Goal: Transaction & Acquisition: Purchase product/service

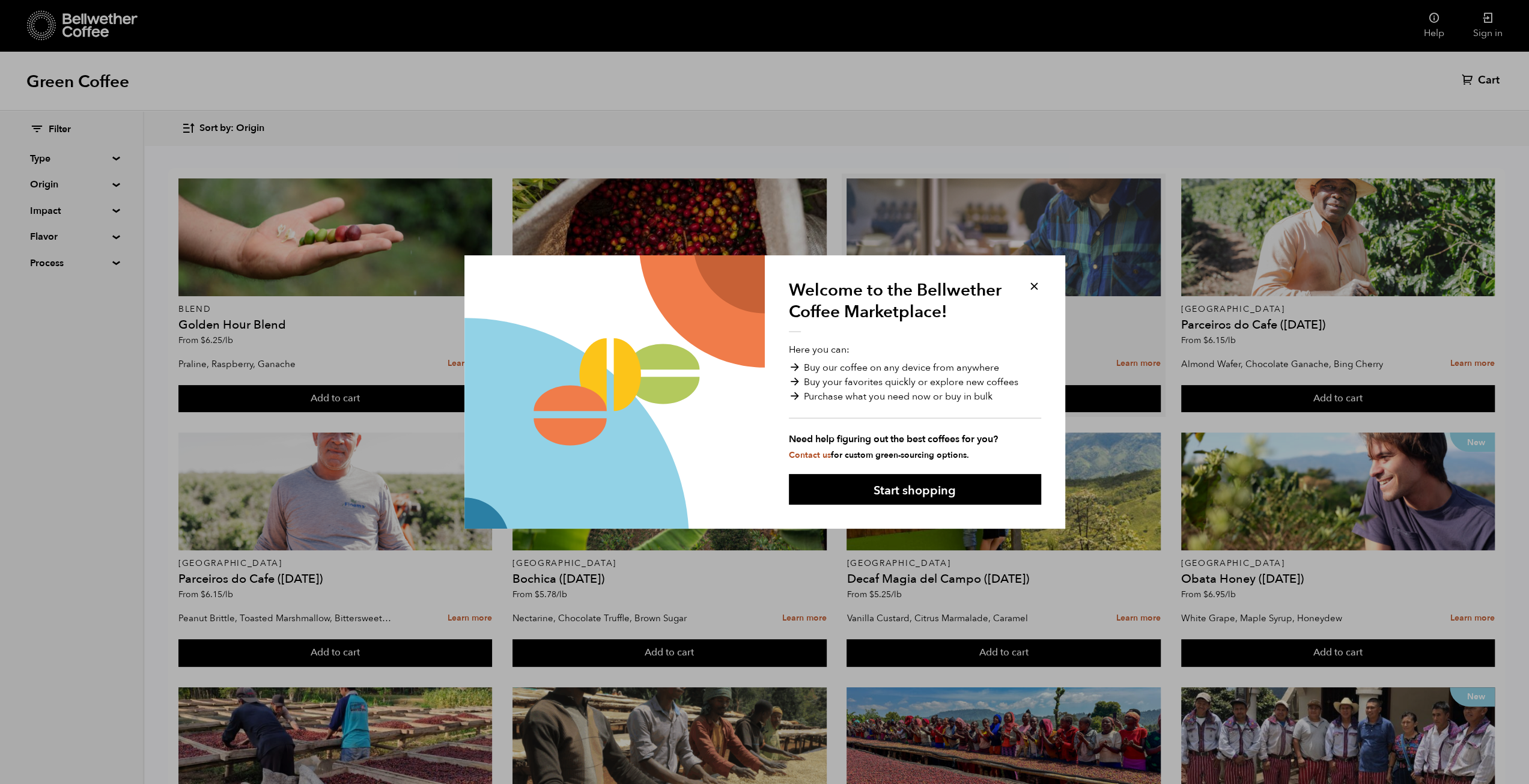
drag, startPoint x: 1035, startPoint y: 289, endPoint x: 1042, endPoint y: 287, distance: 7.3
click at [1034, 288] on button at bounding box center [1034, 286] width 14 height 14
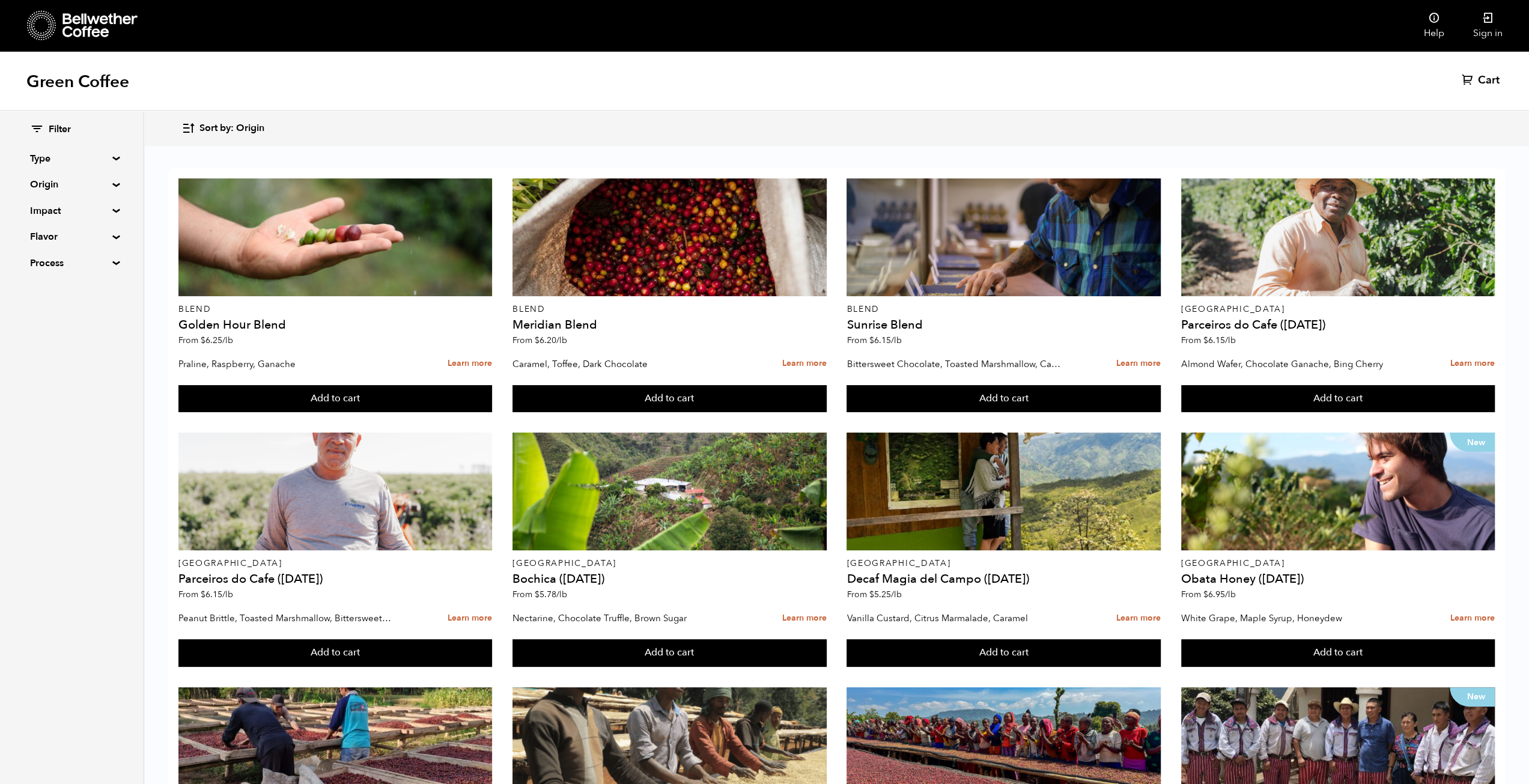
click at [109, 152] on div "Filter Type Blend Single Origin Decaf Seasonal Year Round Origin Blend Brazil C…" at bounding box center [71, 196] width 143 height 171
click at [108, 161] on summary "Type" at bounding box center [71, 159] width 83 height 15
click at [64, 223] on span "Decaf" at bounding box center [80, 220] width 66 height 13
click at [0, 0] on input "Decaf" at bounding box center [0, 0] width 0 height 0
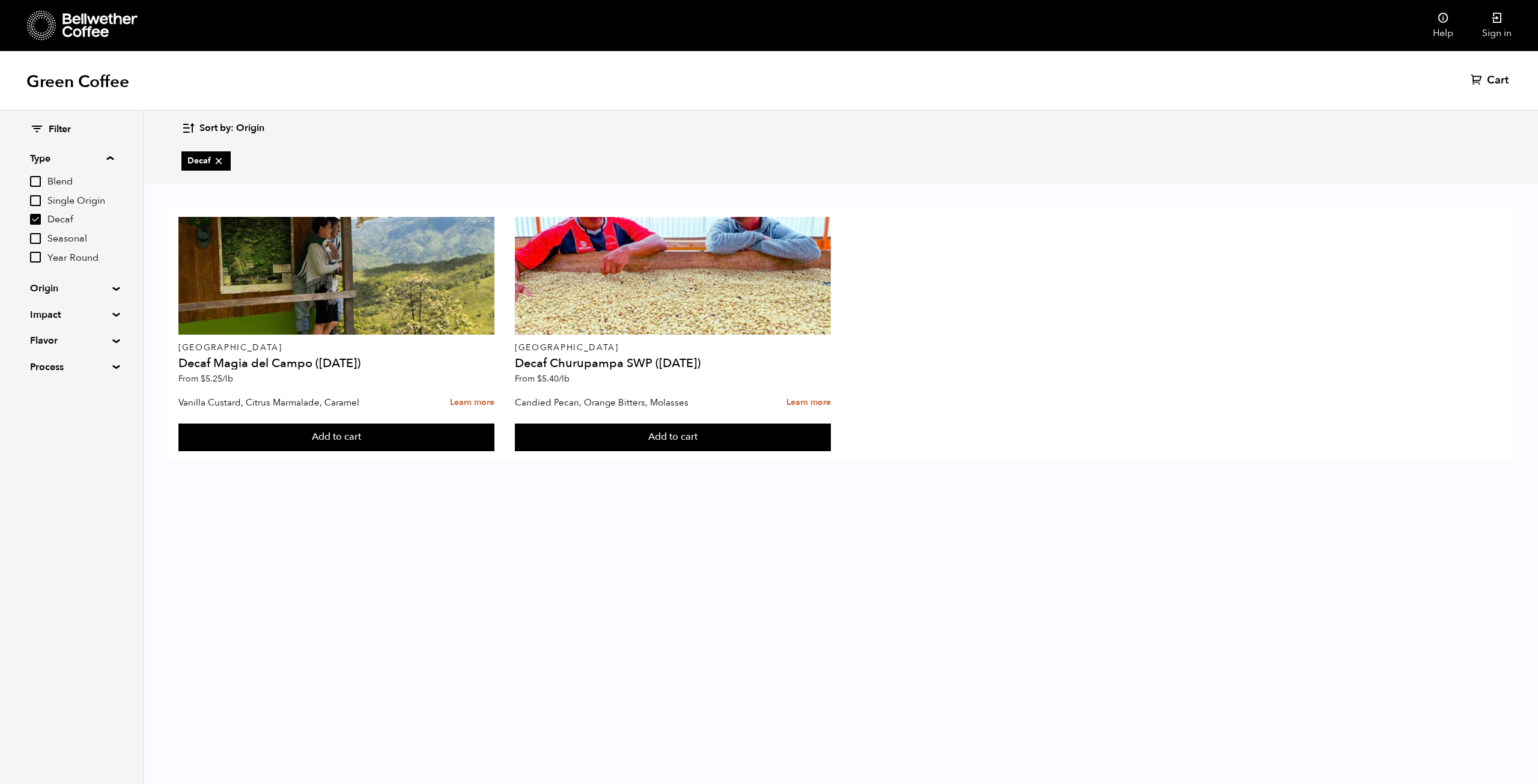
click at [36, 218] on input "Decaf" at bounding box center [35, 219] width 11 height 11
checkbox input "false"
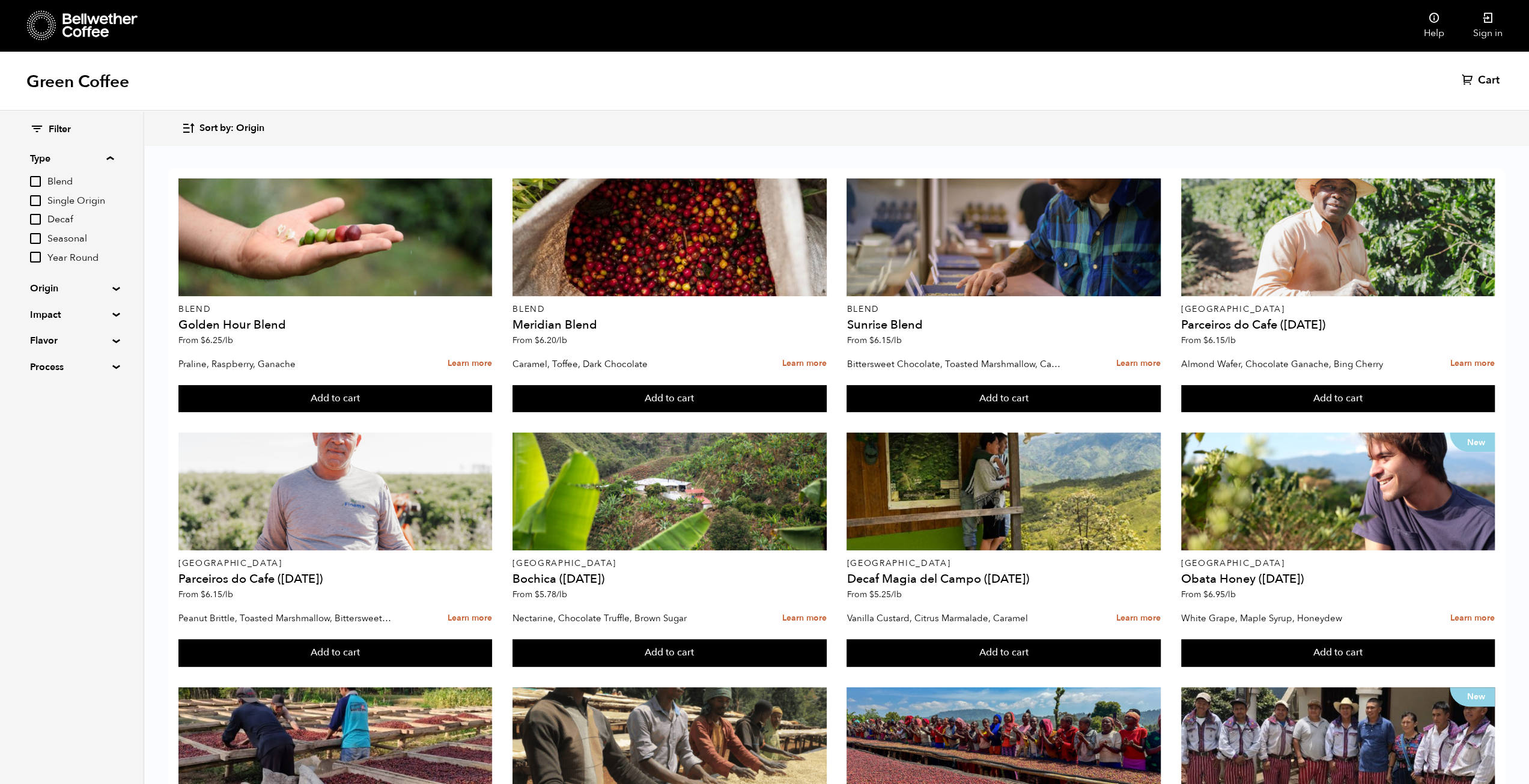
click at [109, 288] on summary "Origin" at bounding box center [71, 289] width 83 height 15
click at [113, 288] on summary "Origin" at bounding box center [71, 289] width 84 height 15
click at [114, 345] on div "Filter Type Blend Single Origin Decaf Seasonal Year Round Origin Blend Brazil C…" at bounding box center [71, 249] width 143 height 275
click at [111, 345] on div "Filter Type Blend Single Origin Decaf Seasonal Year Round Origin Blend Brazil C…" at bounding box center [71, 249] width 143 height 275
click at [109, 344] on div "Filter Type Blend Single Origin Decaf Seasonal Year Round Origin Blend Brazil C…" at bounding box center [71, 249] width 143 height 275
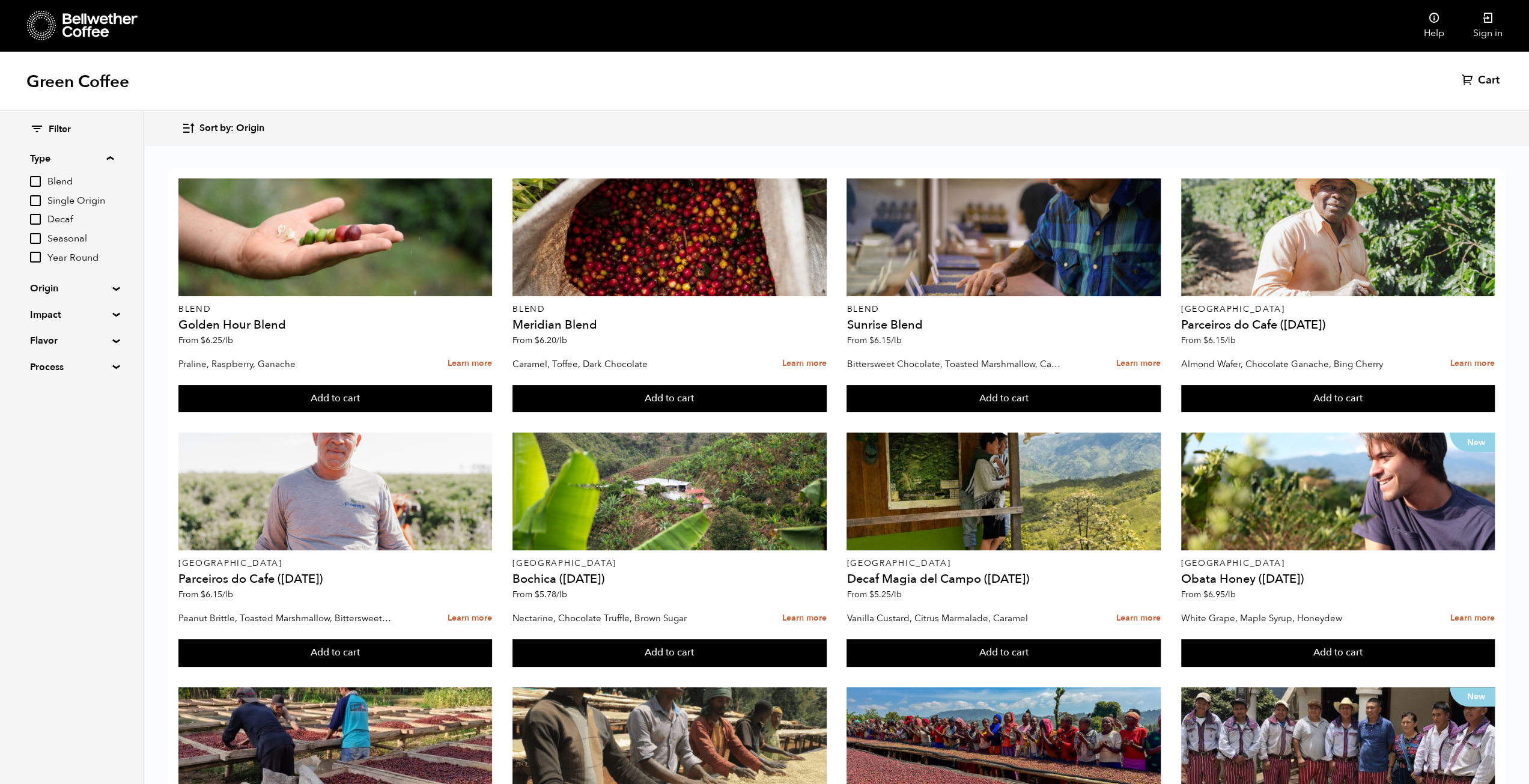
click at [111, 340] on summary "Flavor" at bounding box center [71, 340] width 83 height 15
click at [87, 361] on span "Chocolate" at bounding box center [80, 364] width 66 height 13
click at [0, 0] on input "Chocolate" at bounding box center [0, 0] width 0 height 0
checkbox input "true"
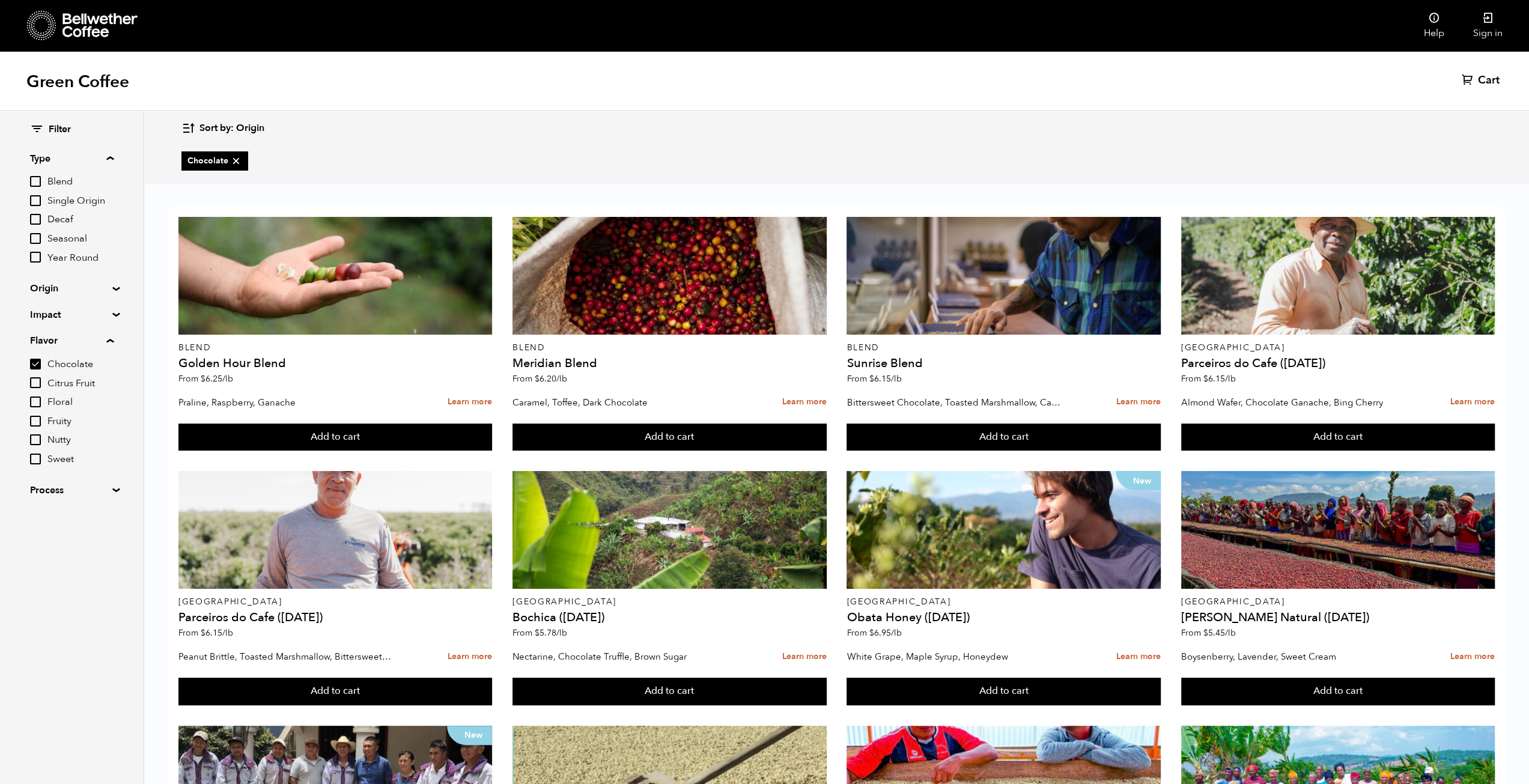
click at [62, 453] on span "Sweet" at bounding box center [80, 460] width 66 height 13
click at [0, 0] on input "Sweet" at bounding box center [0, 0] width 0 height 0
checkbox input "true"
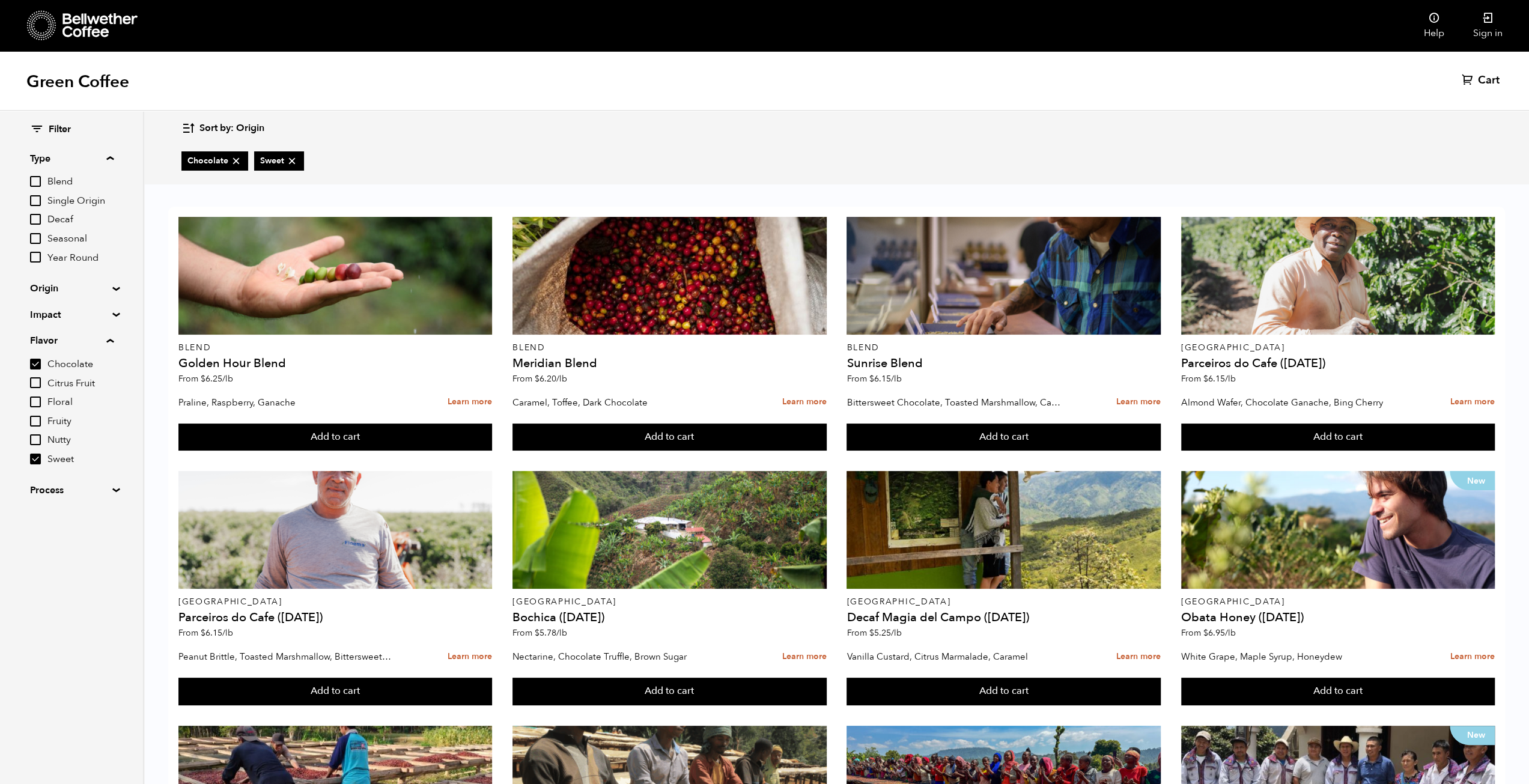
click at [113, 491] on summary "Process" at bounding box center [71, 490] width 83 height 15
click at [40, 552] on input "Washed" at bounding box center [35, 551] width 11 height 11
checkbox input "true"
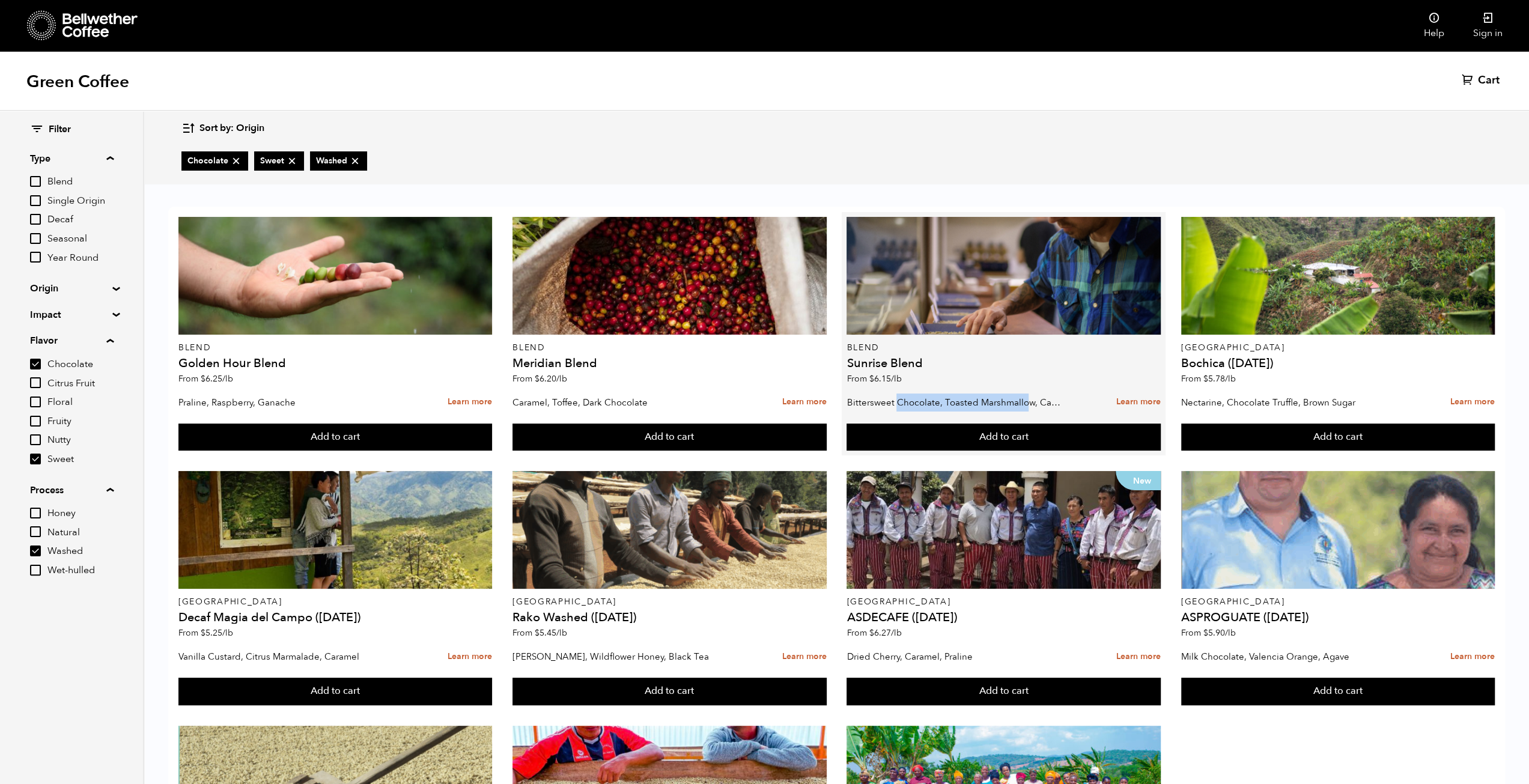
drag, startPoint x: 903, startPoint y: 405, endPoint x: 1028, endPoint y: 392, distance: 125.7
click at [1028, 391] on div "Bittersweet Chocolate, Toasted Marshmallow, Candied Orange, Praline Learn more" at bounding box center [1003, 402] width 314 height 30
drag, startPoint x: 1021, startPoint y: 393, endPoint x: 1003, endPoint y: 403, distance: 20.6
click at [1021, 393] on p "Bittersweet Chocolate, Toasted Marshmallow, Candied Orange, Praline" at bounding box center [953, 402] width 213 height 18
click at [1004, 404] on p "Bittersweet Chocolate, Toasted Marshmallow, Candied Orange, Praline" at bounding box center [953, 402] width 213 height 18
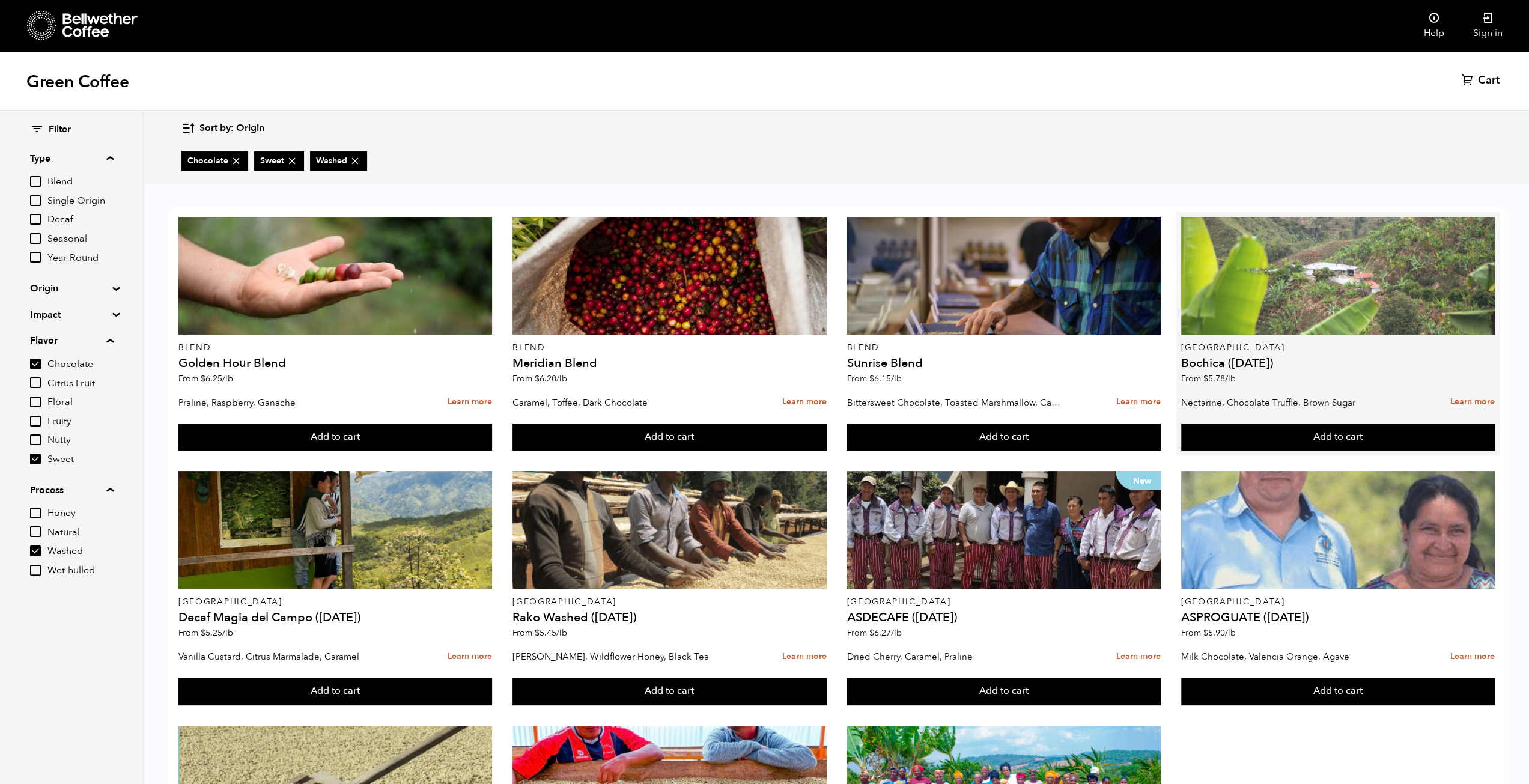
click at [1379, 311] on div at bounding box center [1338, 276] width 314 height 118
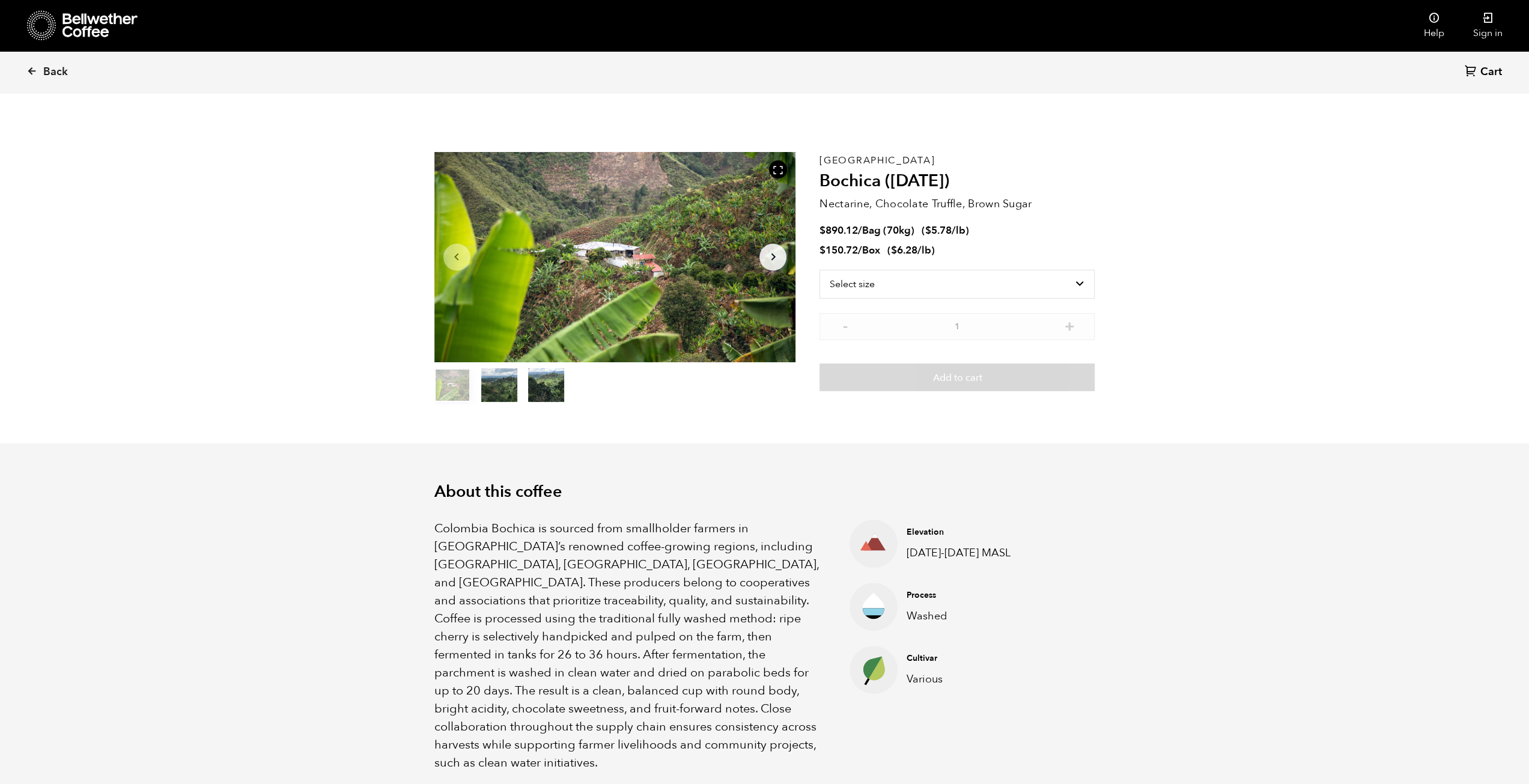
scroll to position [523, 639]
click at [935, 294] on select "Select size Bag (70kg) (154 lbs) Box (24 lbs)" at bounding box center [957, 284] width 275 height 29
click at [820, 270] on select "Select size Bag (70kg) (154 lbs) Box (24 lbs)" at bounding box center [957, 284] width 275 height 29
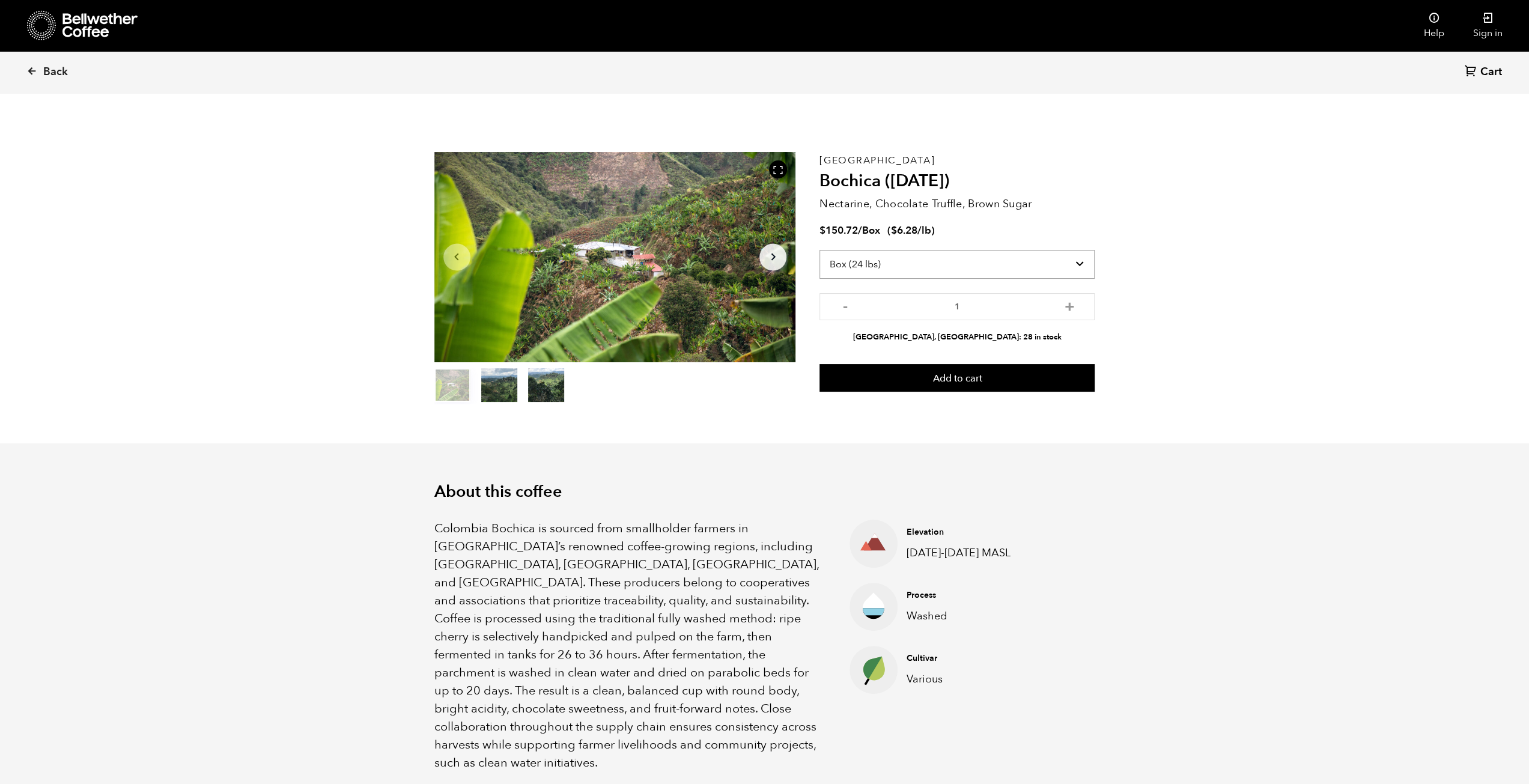
click at [930, 260] on select "Select size Bag (70kg) (154 lbs) Box (24 lbs)" at bounding box center [957, 265] width 275 height 29
click at [820, 250] on select "Select size Bag (70kg) (154 lbs) Box (24 lbs)" at bounding box center [957, 265] width 275 height 29
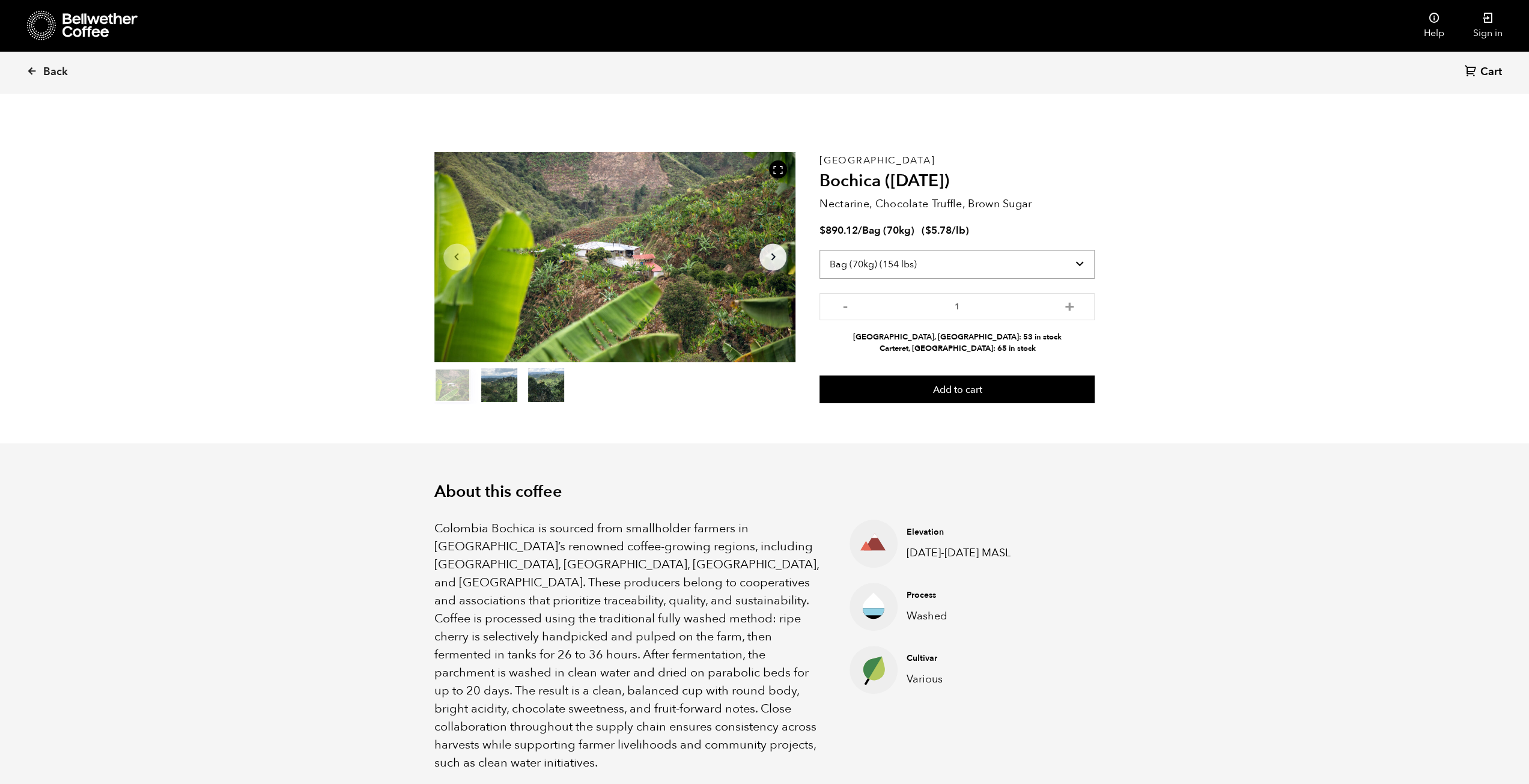
drag, startPoint x: 923, startPoint y: 260, endPoint x: 917, endPoint y: 257, distance: 6.7
click at [922, 259] on select "Select size Bag (70kg) (154 lbs) Box (24 lbs)" at bounding box center [957, 265] width 275 height 29
select select "box"
click at [820, 250] on select "Select size Bag (70kg) (154 lbs) Box (24 lbs)" at bounding box center [957, 265] width 275 height 29
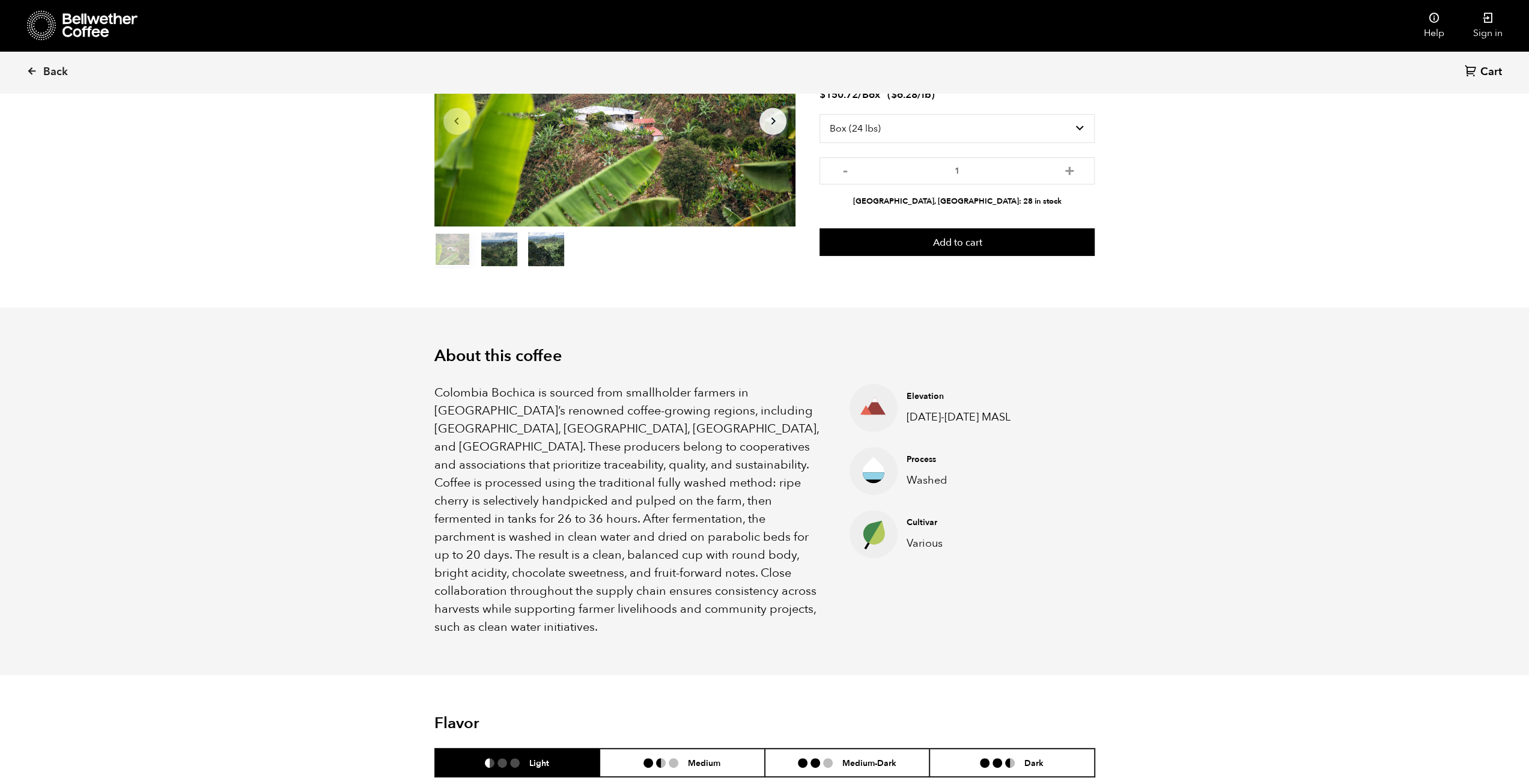
scroll to position [369, 0]
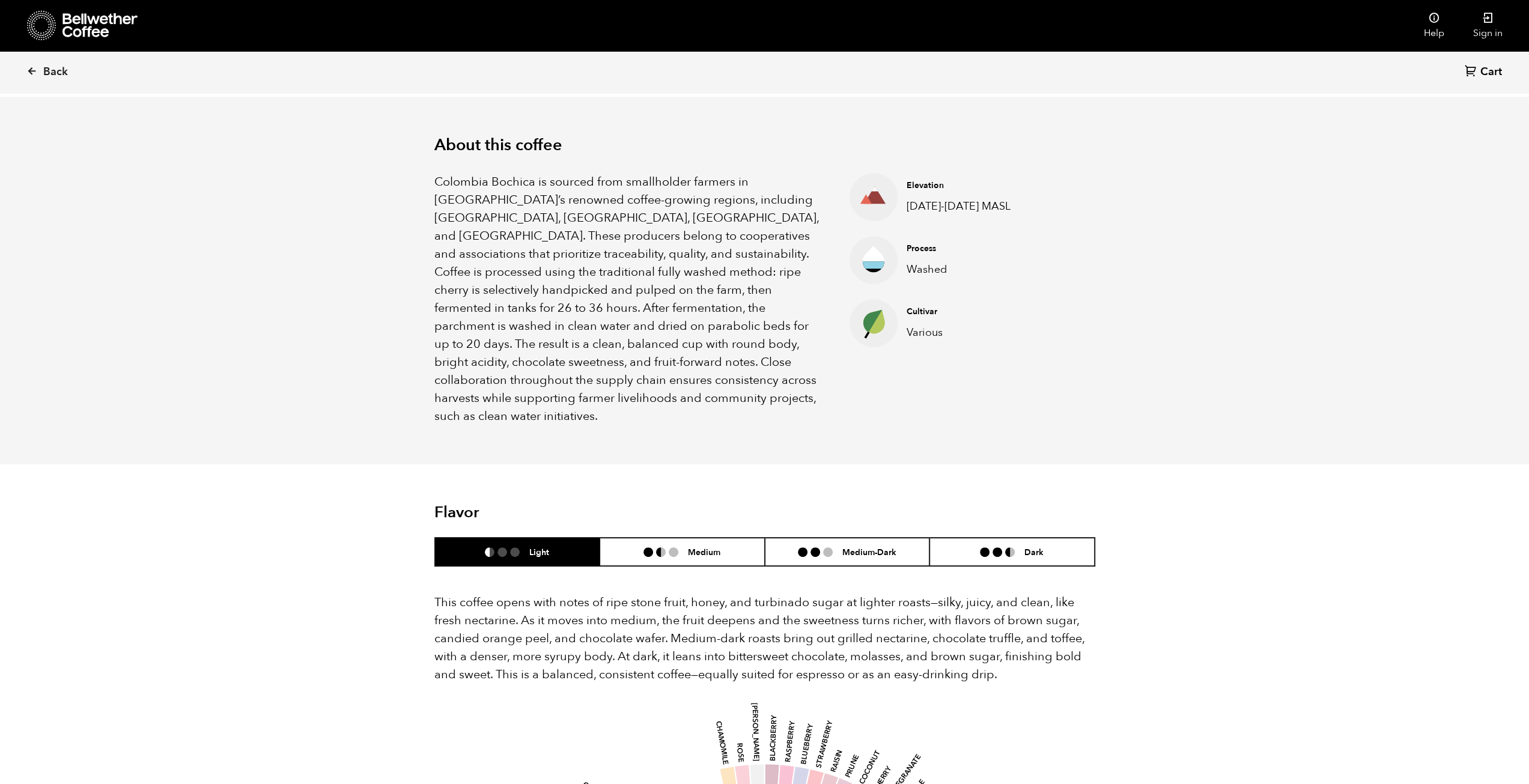
drag, startPoint x: 448, startPoint y: 576, endPoint x: 424, endPoint y: 567, distance: 25.6
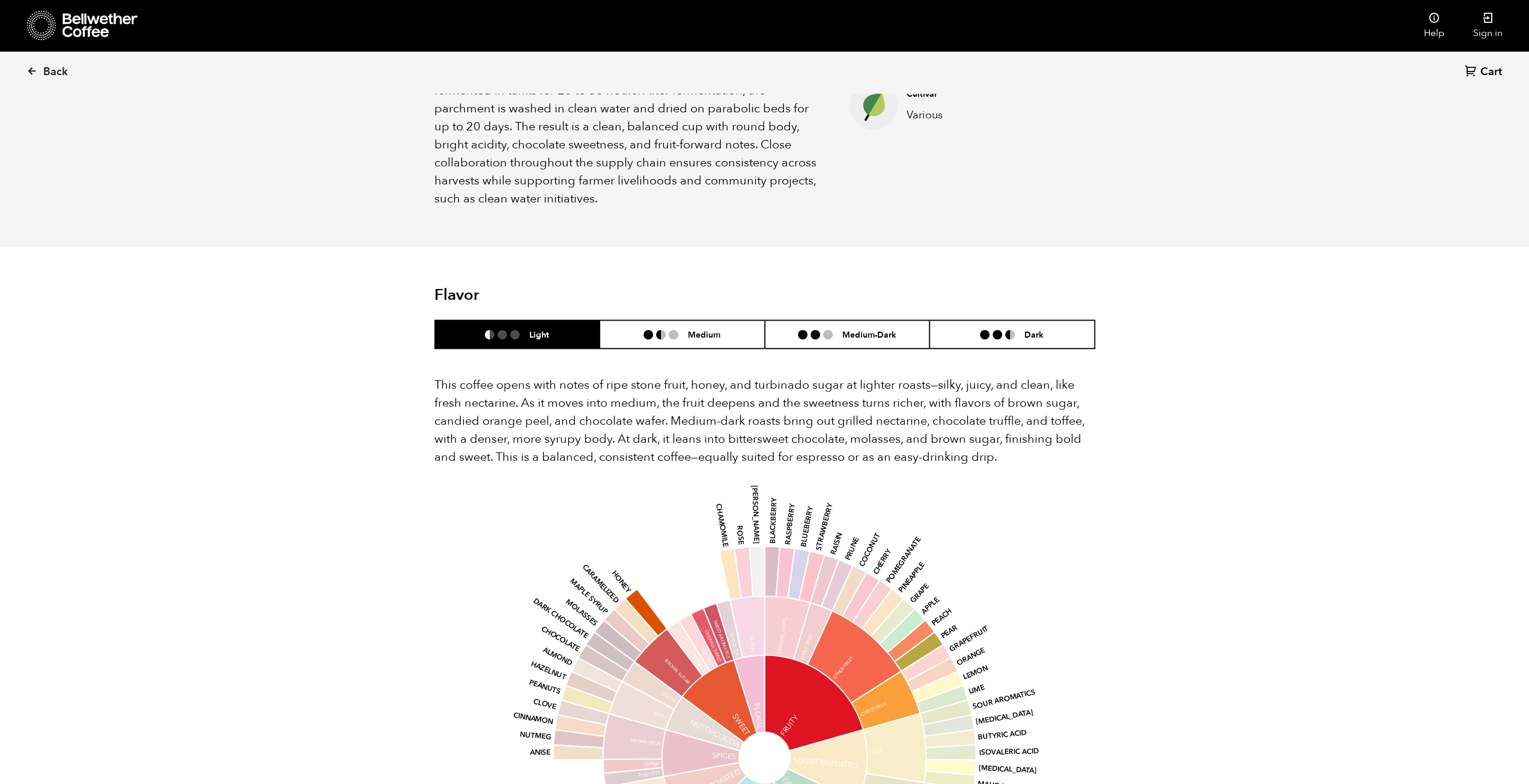
drag, startPoint x: 484, startPoint y: 415, endPoint x: 450, endPoint y: 537, distance: 126.6
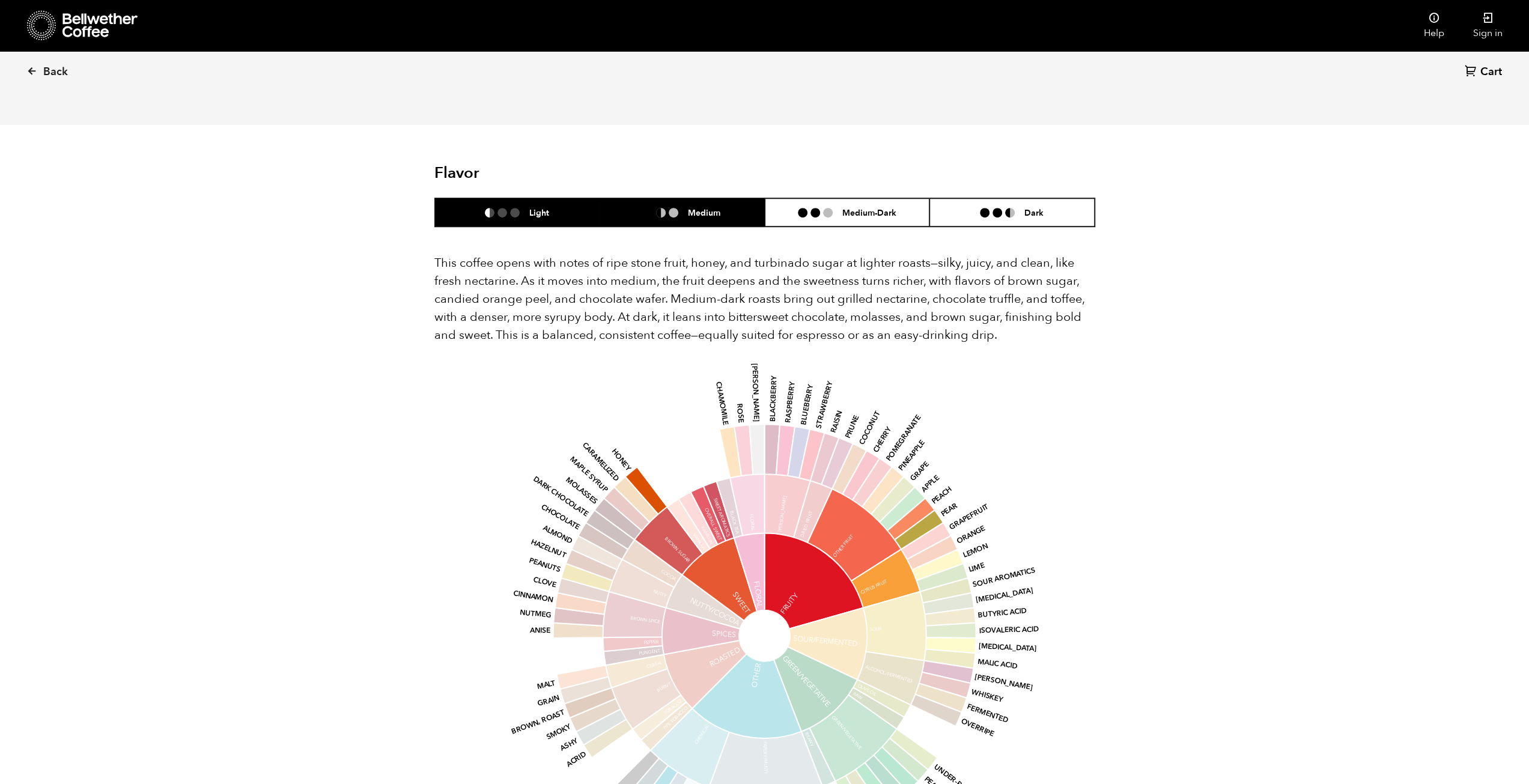
click at [677, 164] on header "Flavor Light Medium Medium-Dark Dark" at bounding box center [764, 195] width 661 height 63
click at [706, 207] on h6 "Medium" at bounding box center [704, 212] width 33 height 10
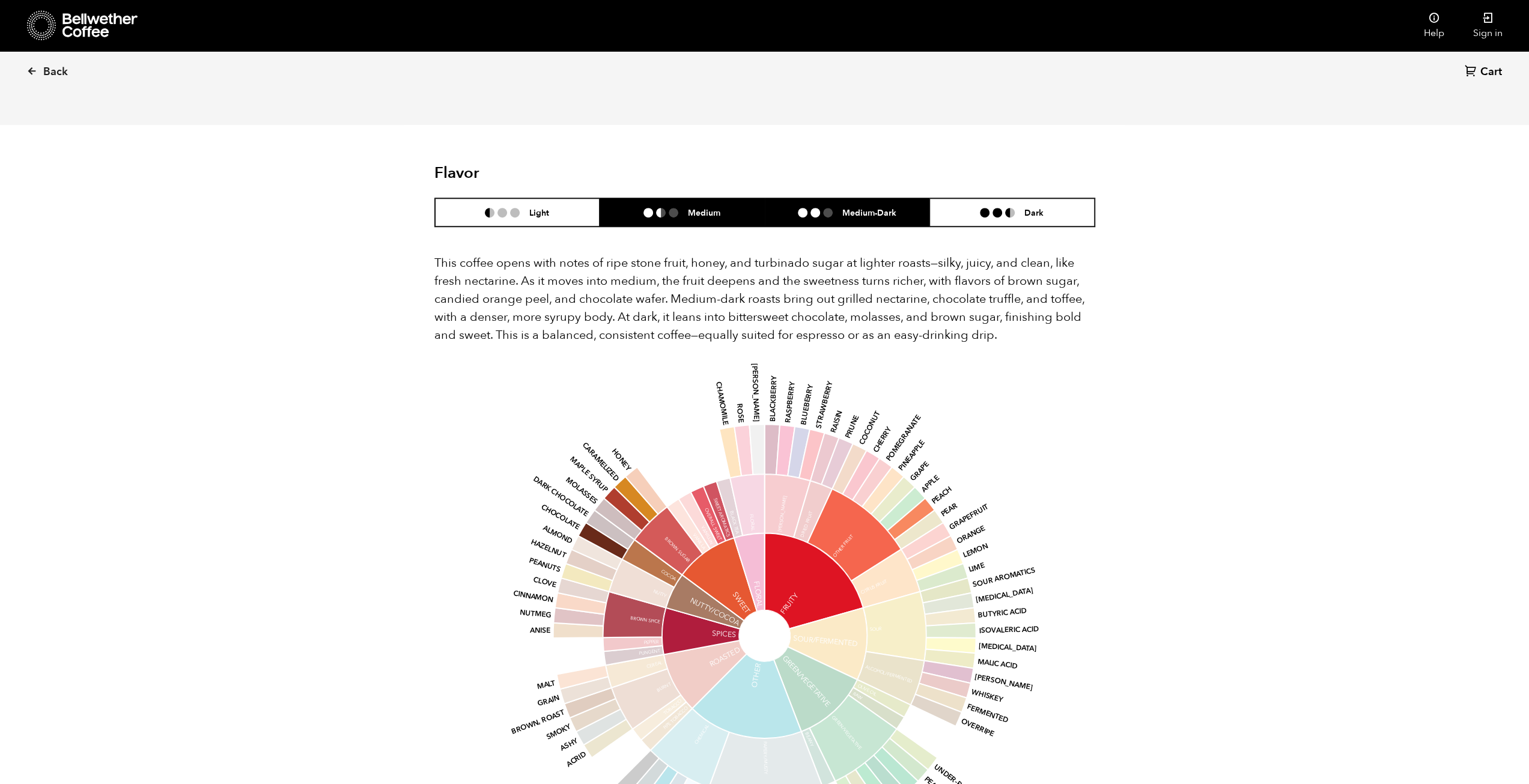
click at [818, 208] on li at bounding box center [815, 212] width 9 height 9
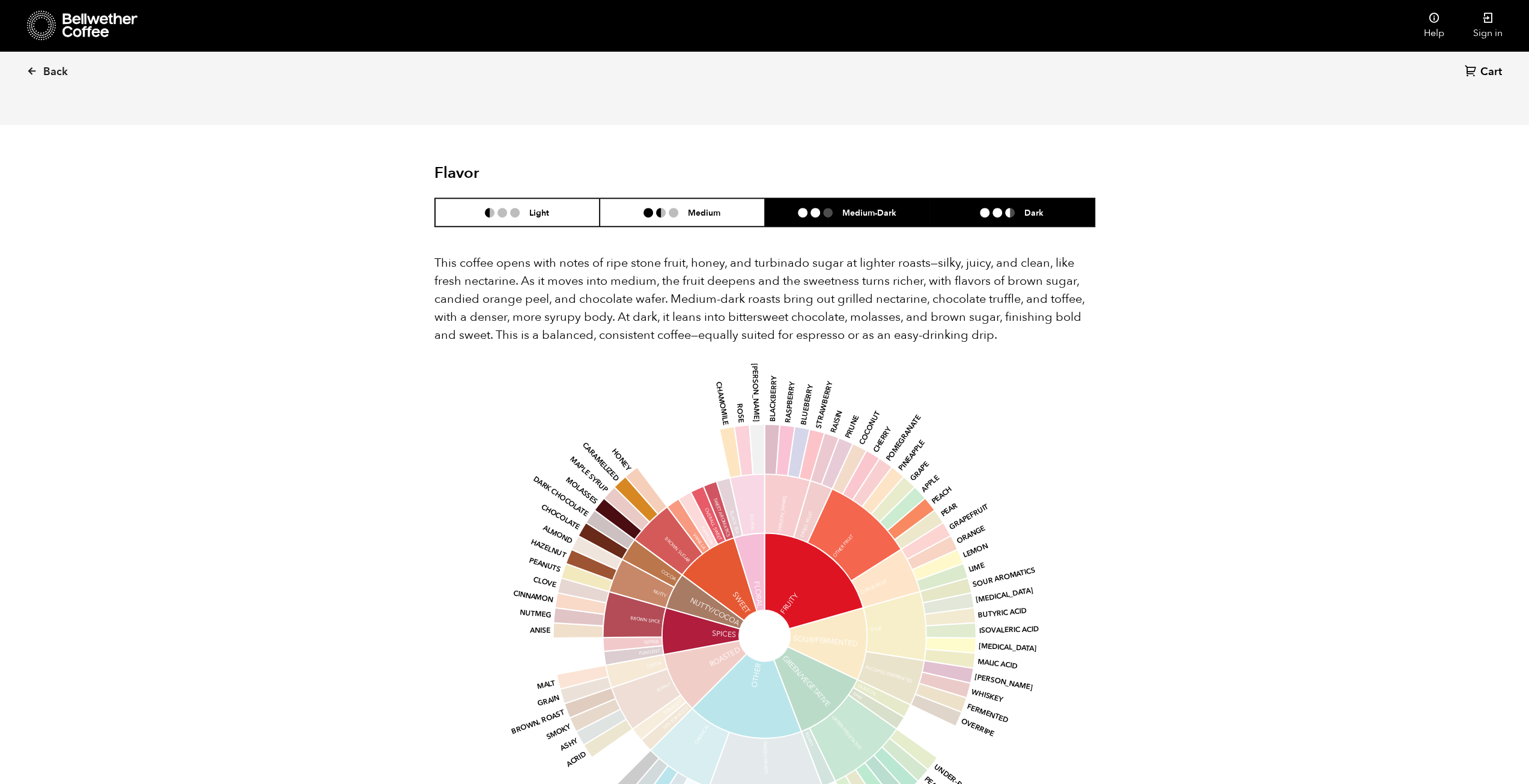
click at [992, 199] on li "Dark" at bounding box center [1012, 212] width 165 height 28
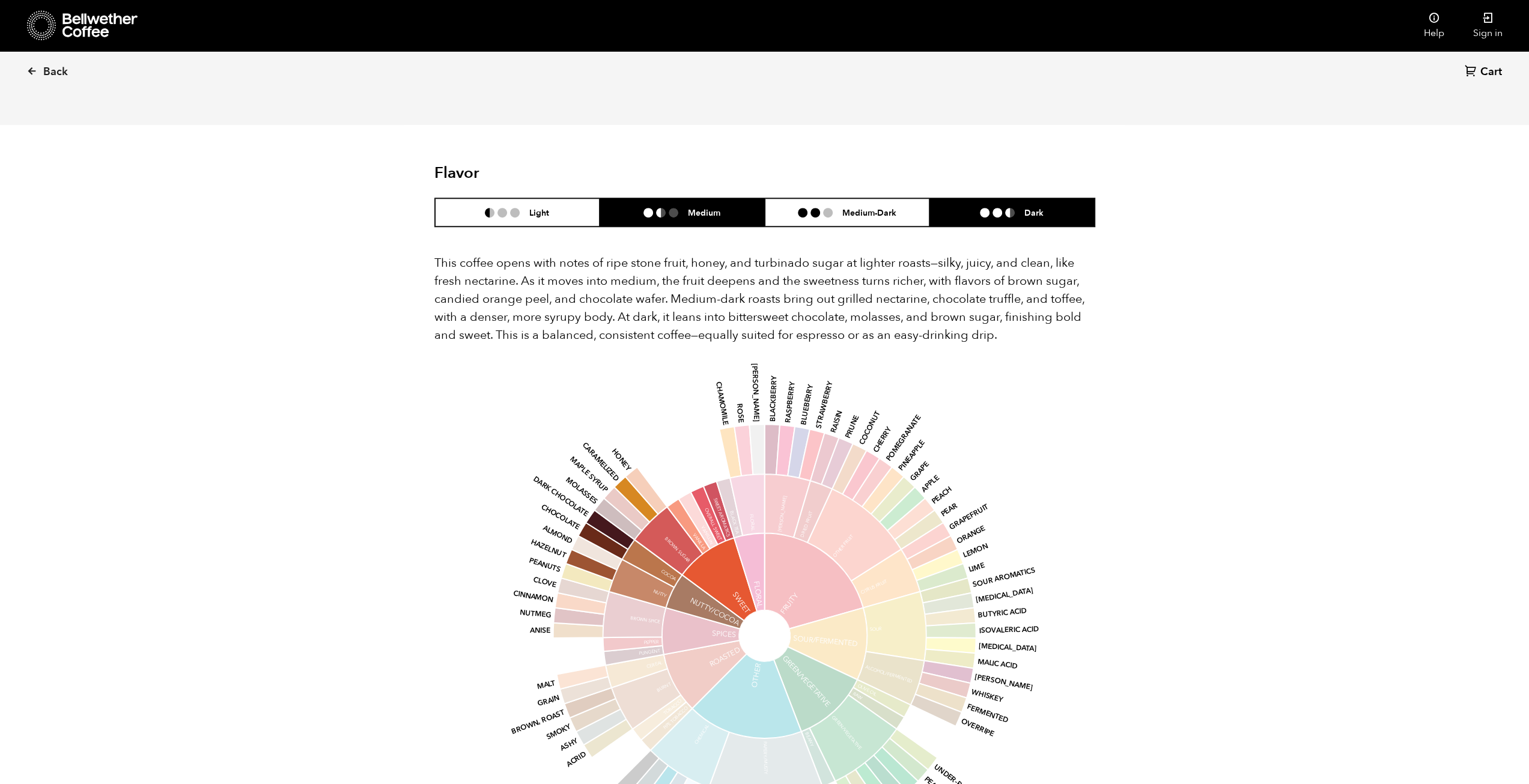
click at [696, 207] on h6 "Medium" at bounding box center [704, 212] width 33 height 10
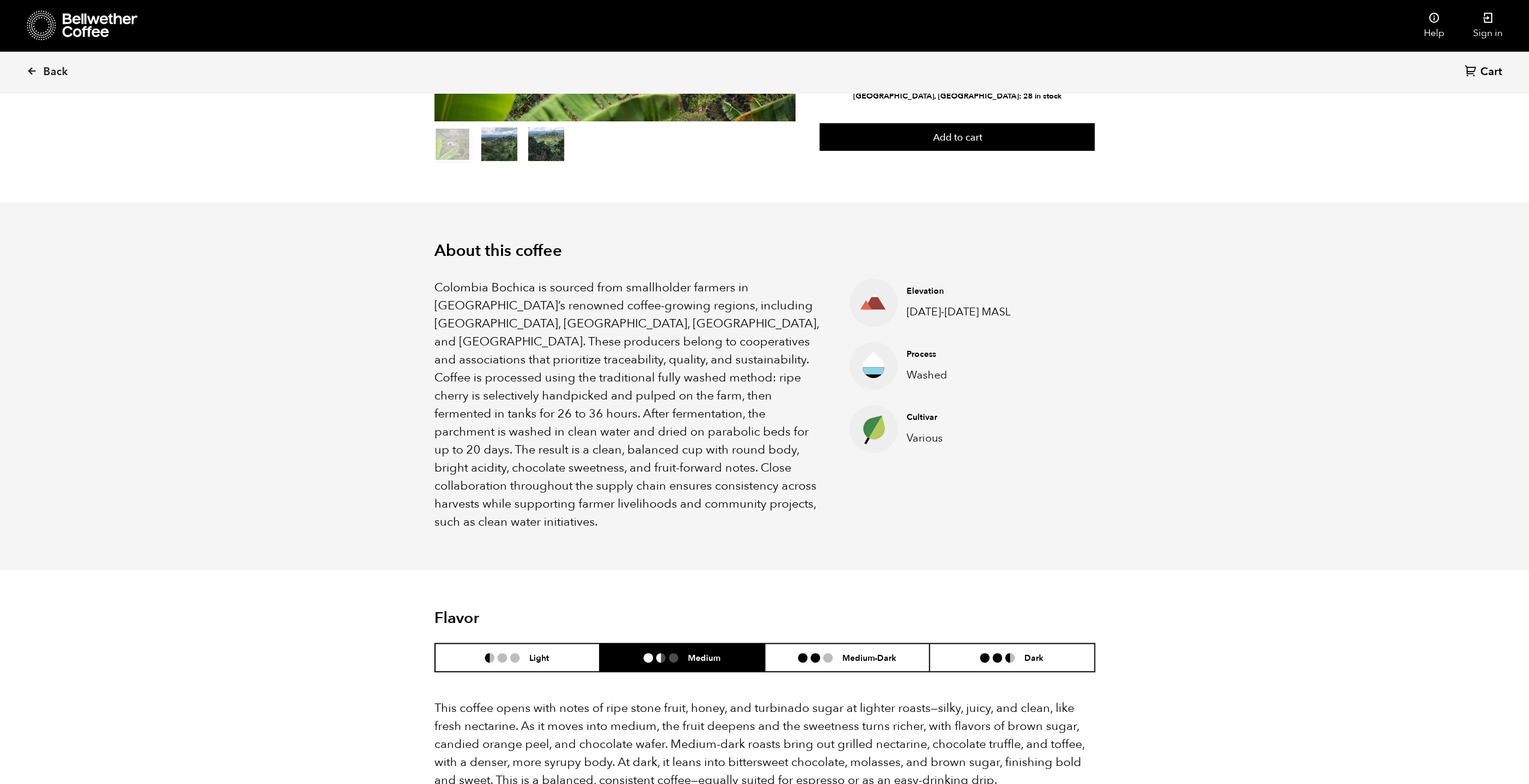
scroll to position [0, 0]
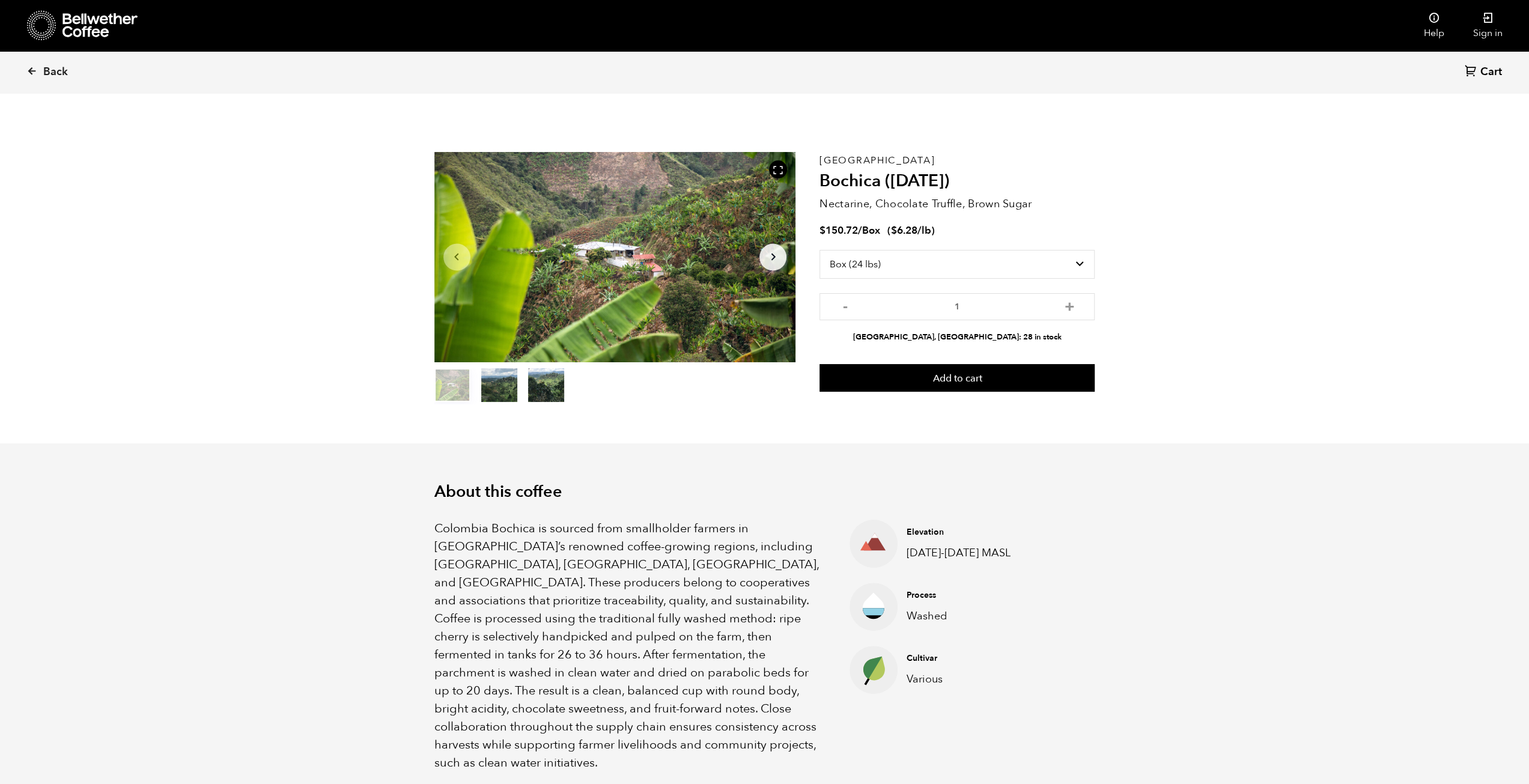
drag, startPoint x: 1196, startPoint y: 333, endPoint x: 1220, endPoint y: 303, distance: 38.4
click at [65, 69] on span "Back" at bounding box center [55, 72] width 25 height 15
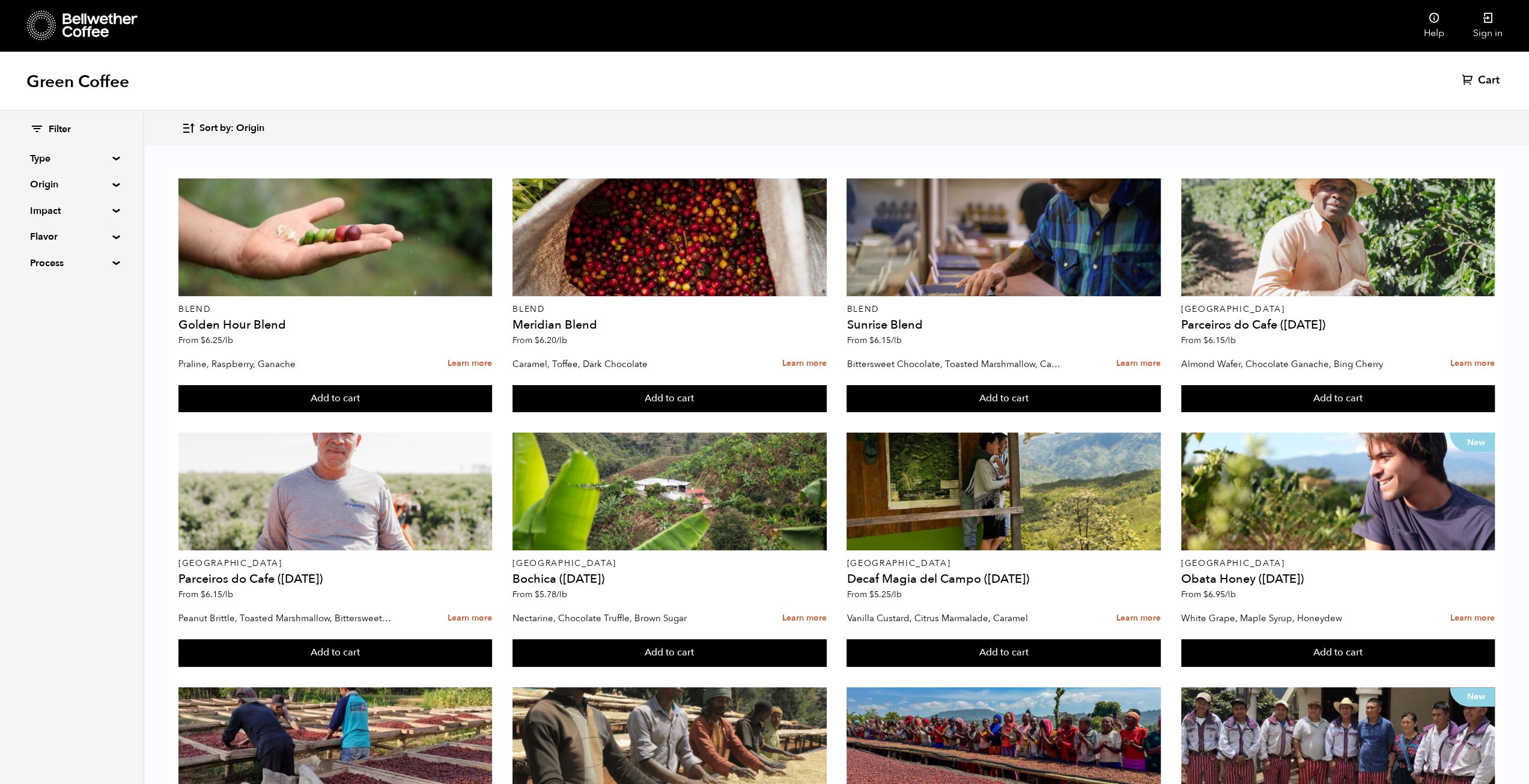
click at [108, 25] on icon at bounding box center [100, 25] width 75 height 24
click at [54, 36] on icon at bounding box center [41, 25] width 29 height 31
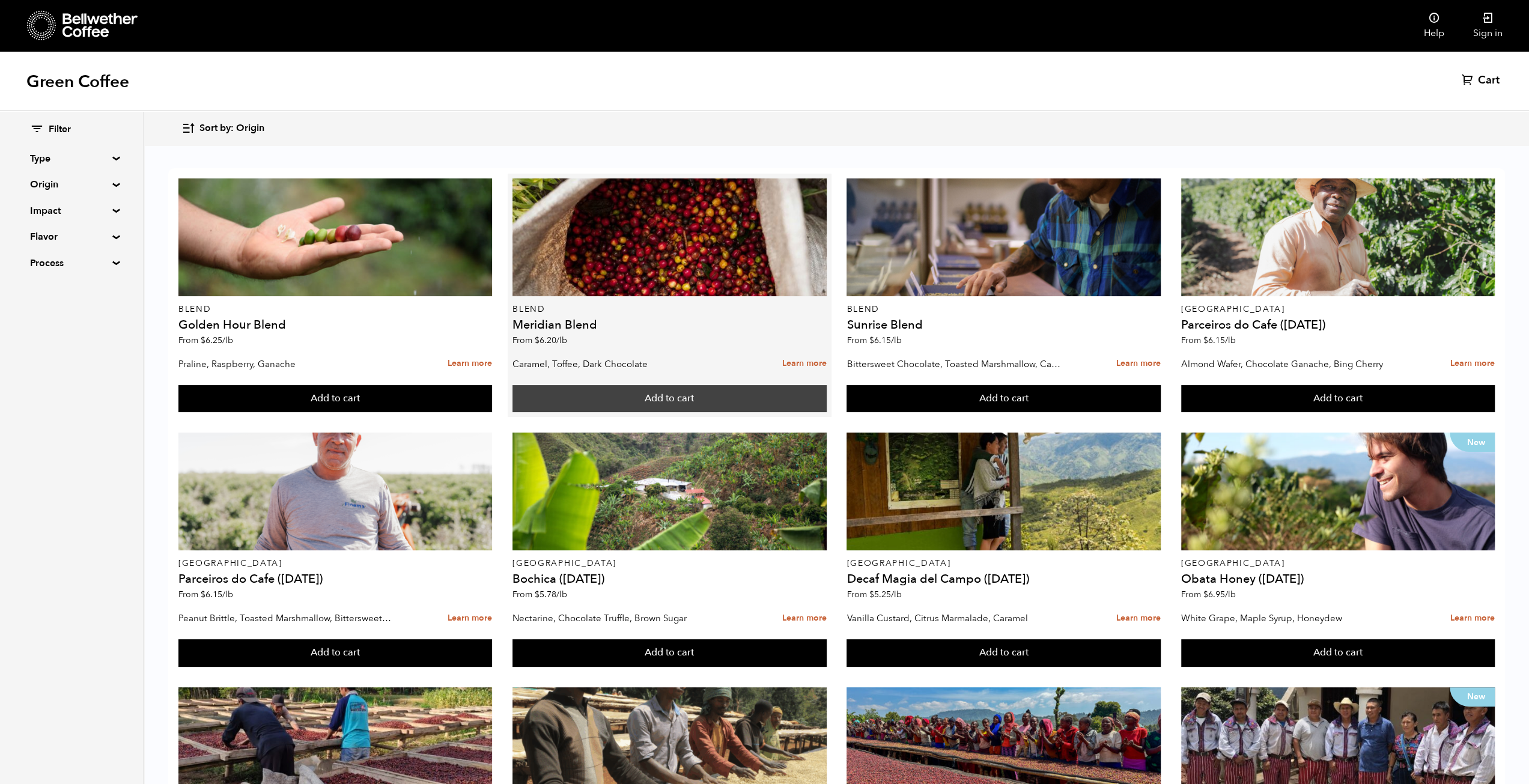
drag, startPoint x: 730, startPoint y: 88, endPoint x: 532, endPoint y: 367, distance: 342.1
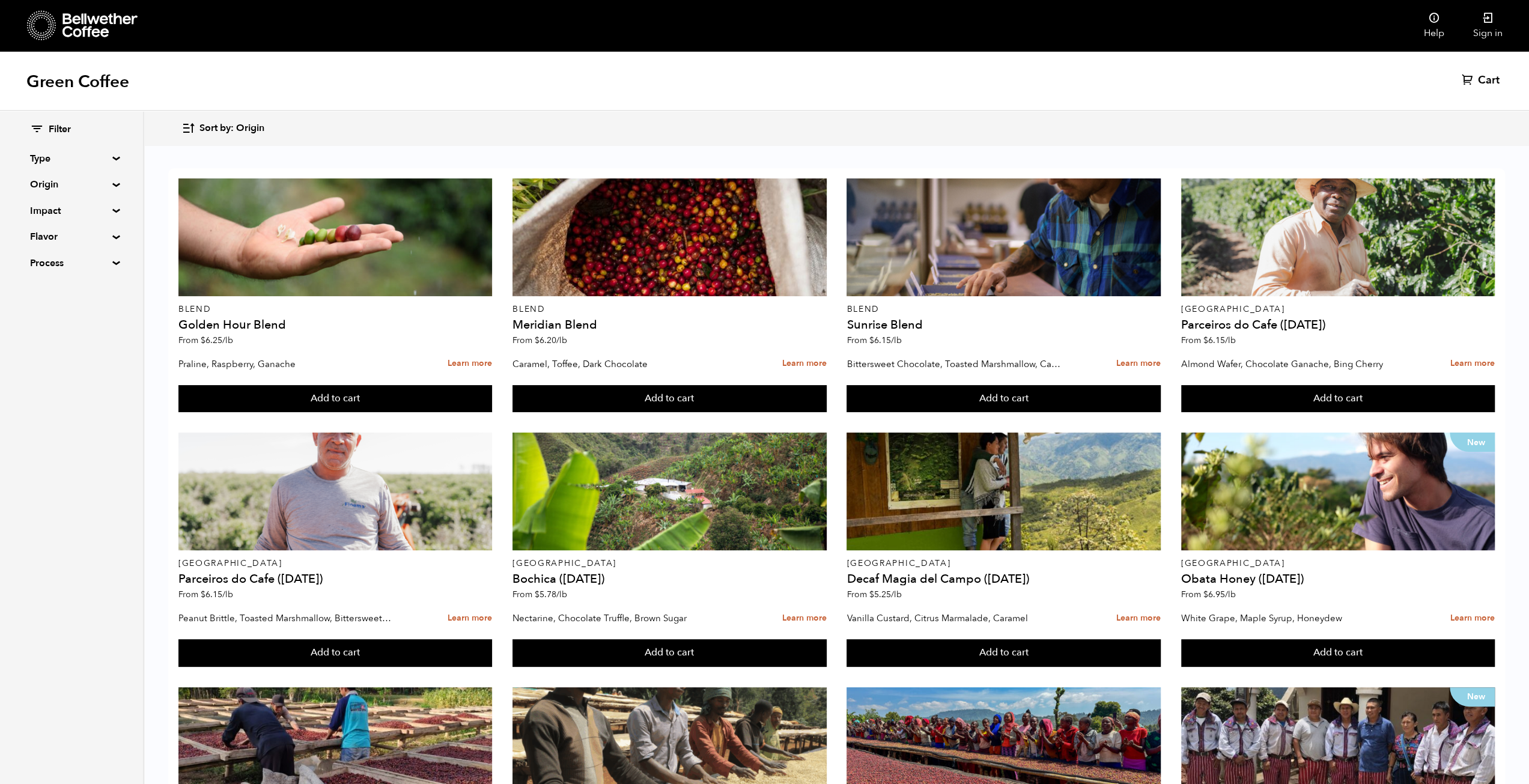
drag, startPoint x: 90, startPoint y: 589, endPoint x: 69, endPoint y: 598, distance: 22.8
drag, startPoint x: 90, startPoint y: 592, endPoint x: 97, endPoint y: 143, distance: 449.1
click at [61, 132] on span "Filter" at bounding box center [60, 129] width 23 height 13
